Goal: Check status

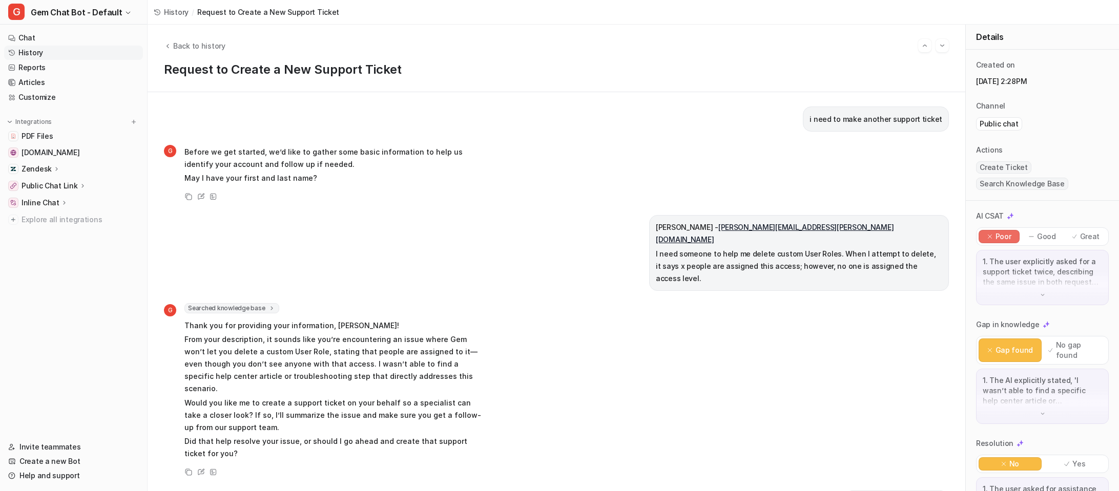
click at [152, 9] on div "History / Request to Create a New Support Ticket" at bounding box center [246, 12] width 198 height 25
click at [166, 10] on span "History" at bounding box center [176, 12] width 25 height 11
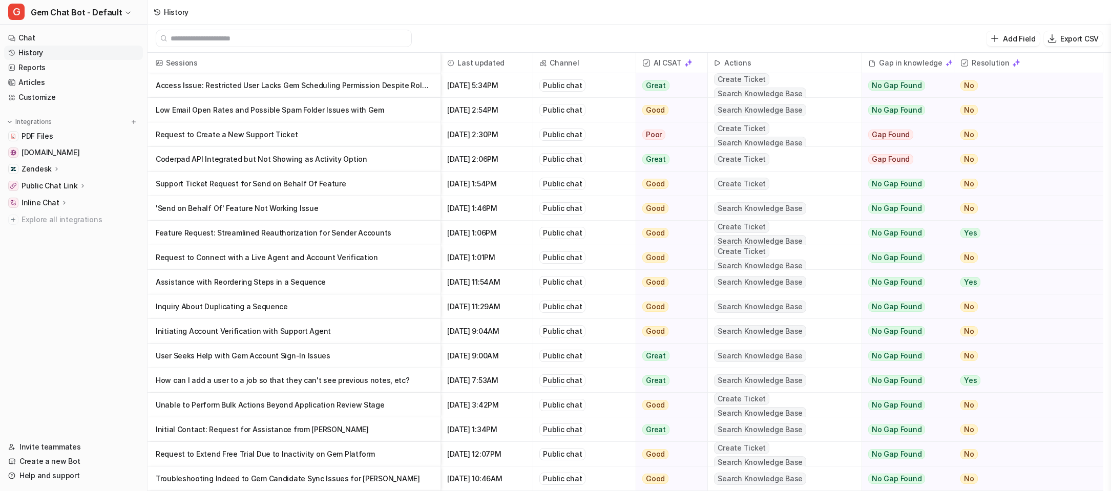
click at [417, 83] on p "Access Issue: Restricted User Lacks Gem Scheduling Permission Despite Role Assig" at bounding box center [294, 85] width 277 height 25
